Goal: Task Accomplishment & Management: Manage account settings

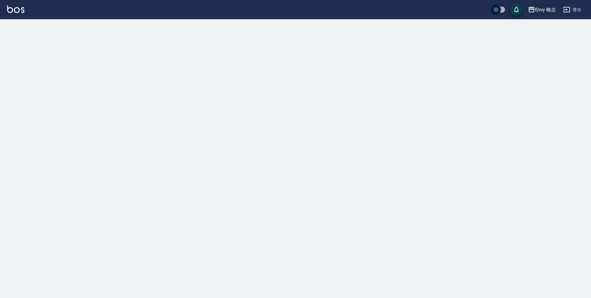
click at [543, 8] on div "Envy 概念" at bounding box center [545, 10] width 21 height 8
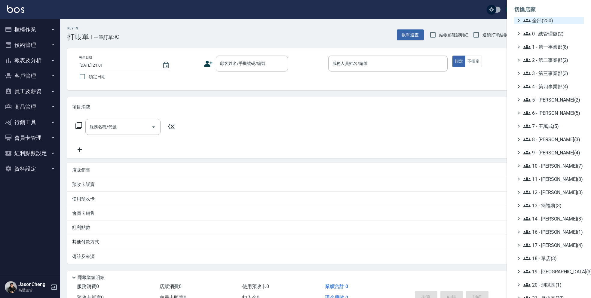
click at [527, 20] on icon at bounding box center [527, 21] width 7 height 4
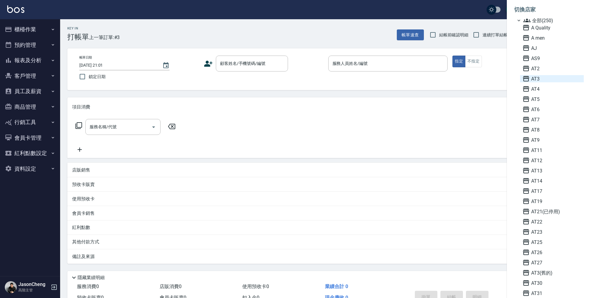
click at [535, 79] on span "AT3" at bounding box center [552, 78] width 59 height 7
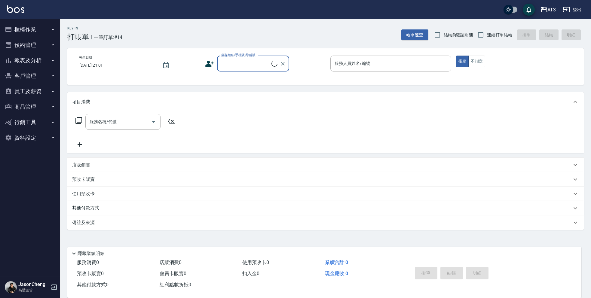
click at [55, 198] on nav "櫃檯作業 打帳單 帳單列表 掛單列表 座位開單 營業儀表板 現金收支登錄 高階收支登錄 材料自購登錄 每日結帳 排班表 現場電腦打卡 掃碼打卡 預約管理 預約…" at bounding box center [30, 147] width 60 height 257
click at [31, 135] on button "資料設定" at bounding box center [29, 138] width 55 height 16
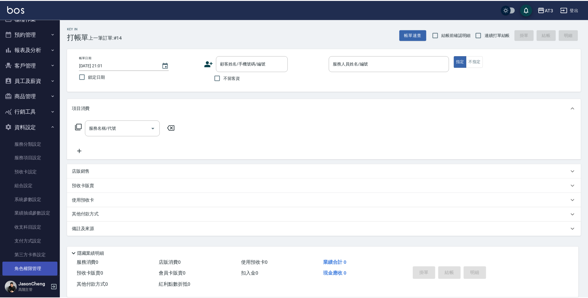
scroll to position [20, 0]
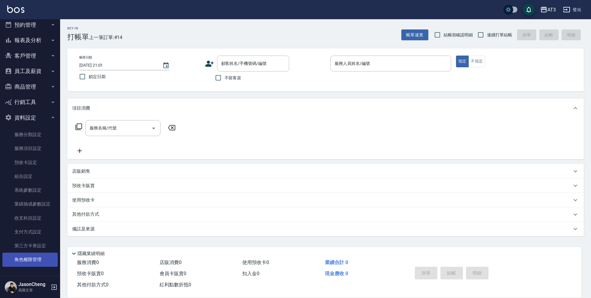
click at [26, 260] on link "角色權限管理" at bounding box center [29, 260] width 55 height 14
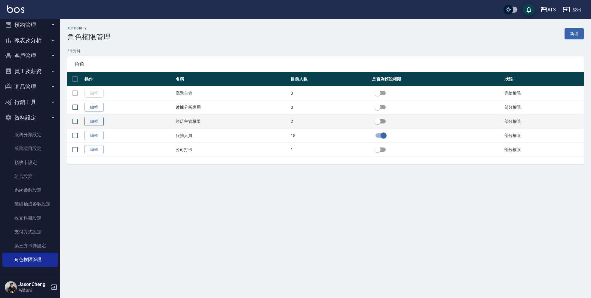
click at [95, 121] on link "編輯" at bounding box center [94, 121] width 19 height 9
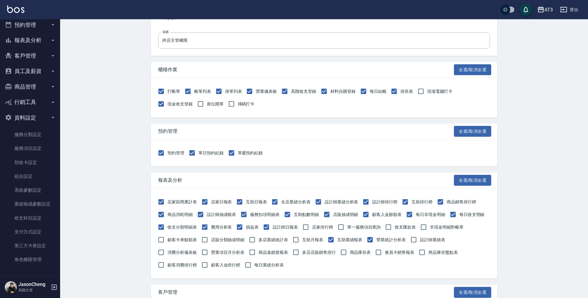
scroll to position [54, 0]
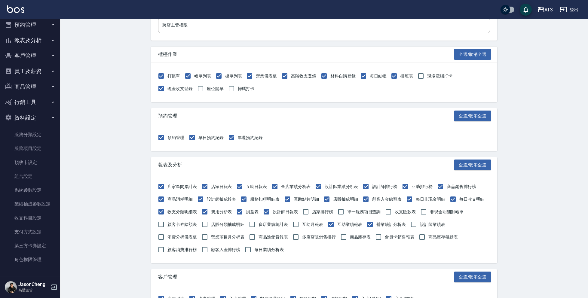
click at [428, 74] on span "現場電腦打卡" at bounding box center [439, 76] width 25 height 6
click at [427, 74] on input "現場電腦打卡" at bounding box center [421, 76] width 13 height 13
checkbox input "true"
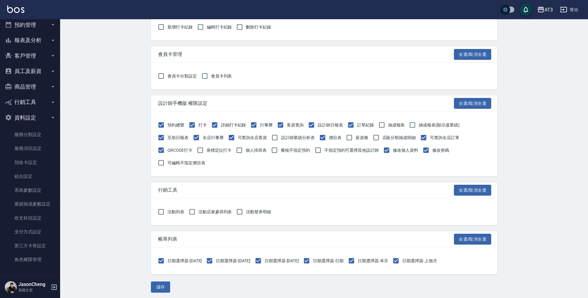
scroll to position [634, 0]
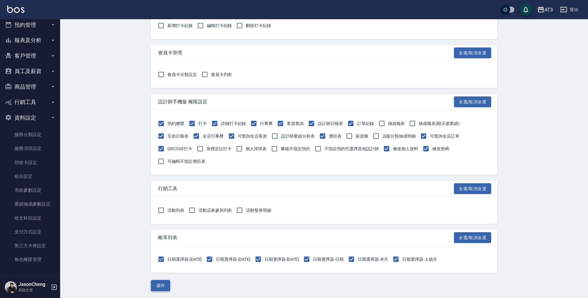
click at [157, 282] on button "儲存" at bounding box center [160, 285] width 19 height 11
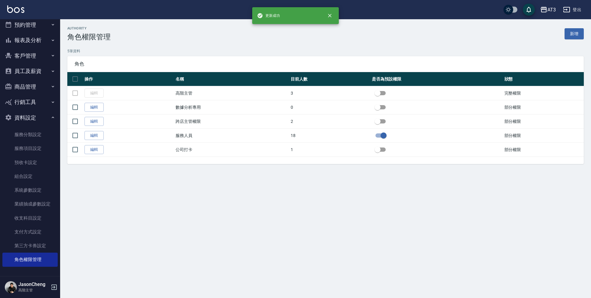
click at [36, 26] on button "預約管理" at bounding box center [29, 25] width 55 height 16
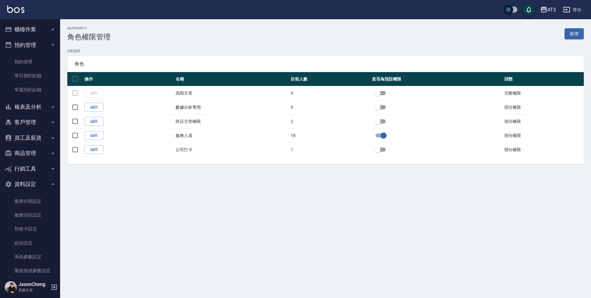
click at [32, 30] on button "櫃檯作業" at bounding box center [29, 30] width 55 height 16
